Goal: Check status: Check status

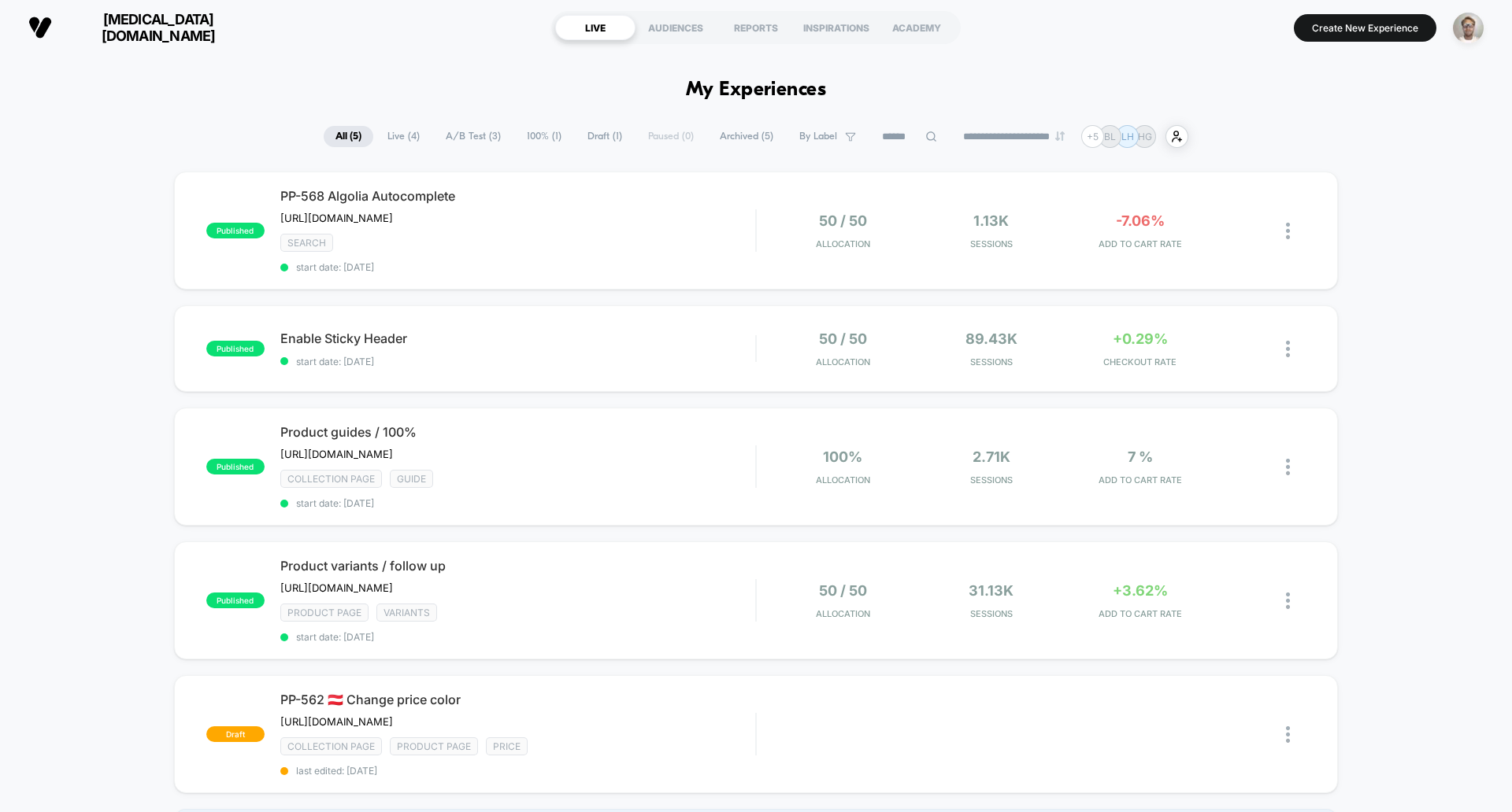
click at [108, 27] on span "[MEDICAL_DATA][DOMAIN_NAME]" at bounding box center [159, 27] width 189 height 33
click at [990, 265] on div "published PP-568 Algolia Autocomplete [URL][DOMAIN_NAME] Click to edit experien…" at bounding box center [756, 231] width 1164 height 118
